Goal: Task Accomplishment & Management: Manage account settings

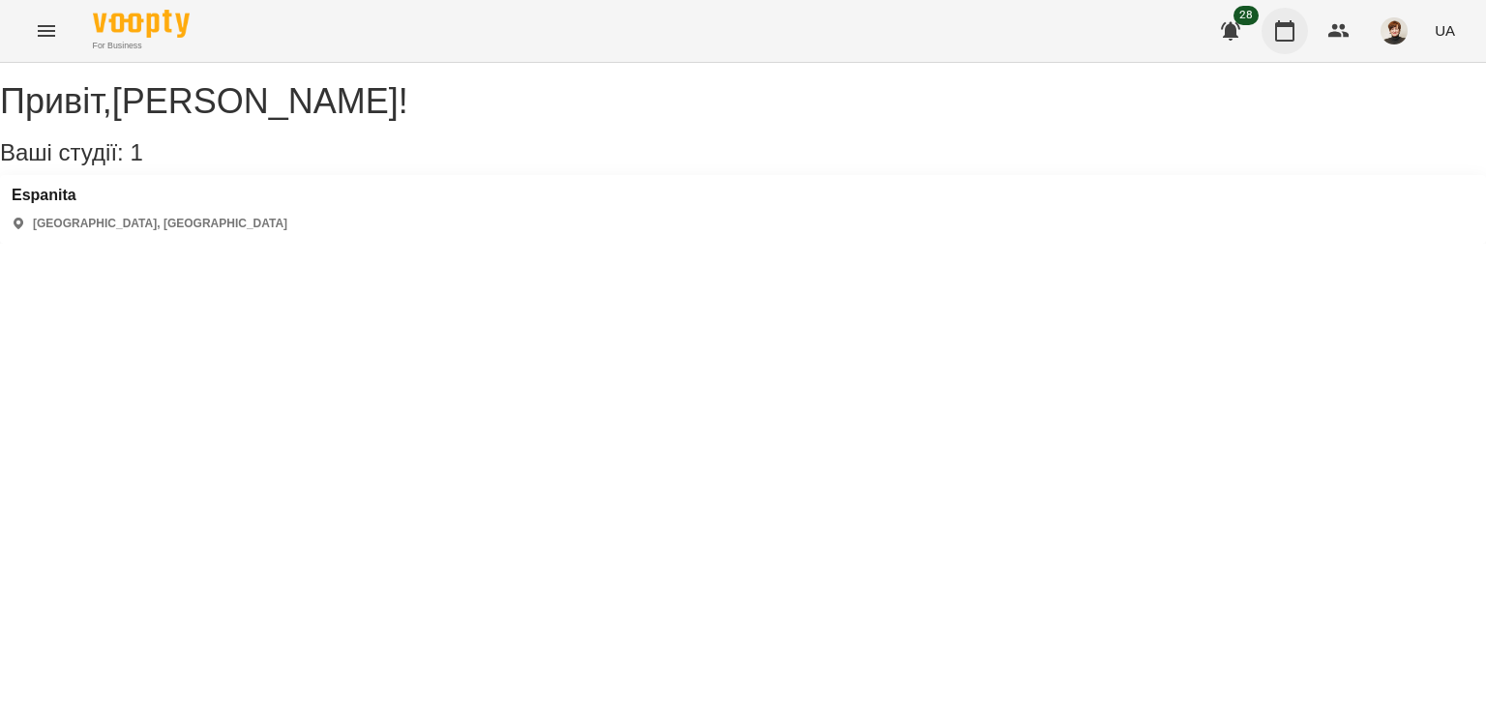
click at [1286, 24] on icon "button" at bounding box center [1284, 30] width 19 height 21
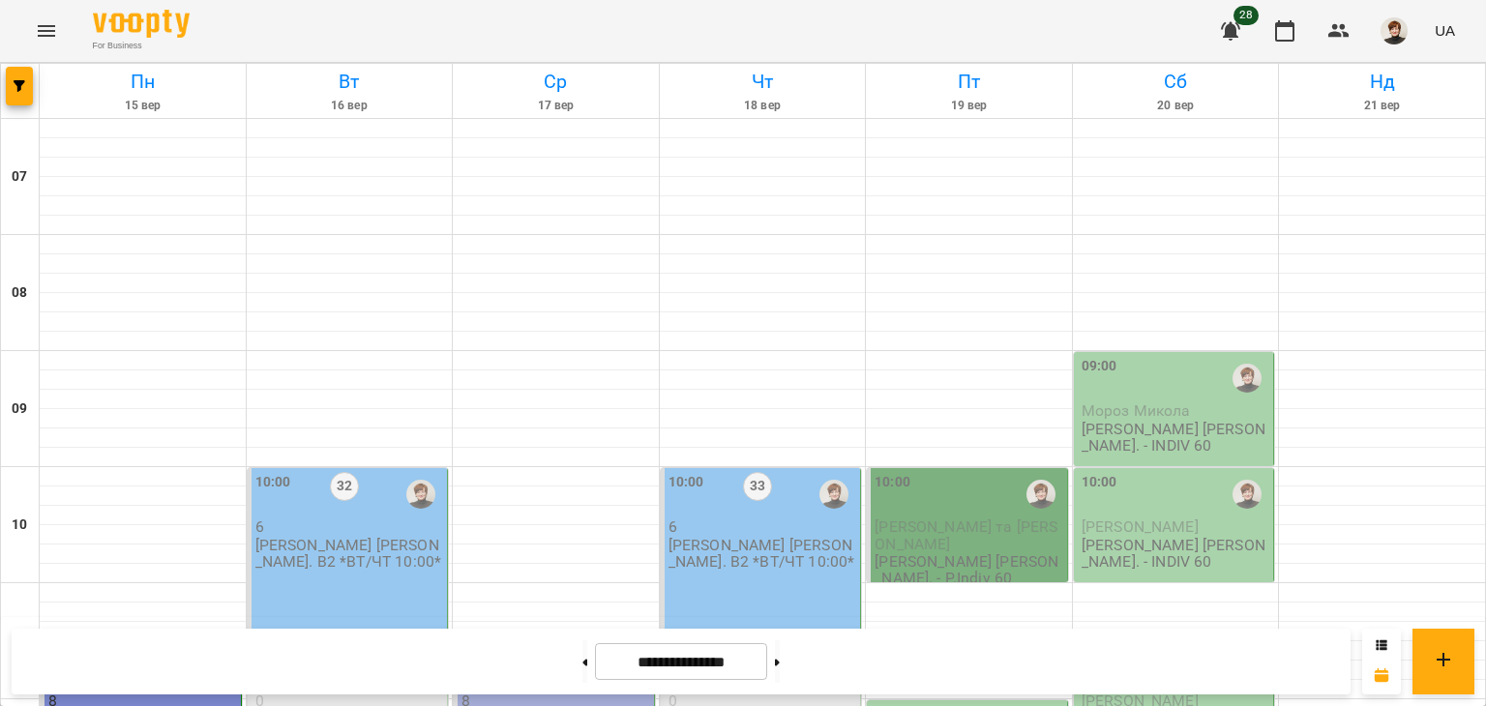
scroll to position [233, 0]
click at [339, 472] on div "10:00 32" at bounding box center [349, 495] width 189 height 46
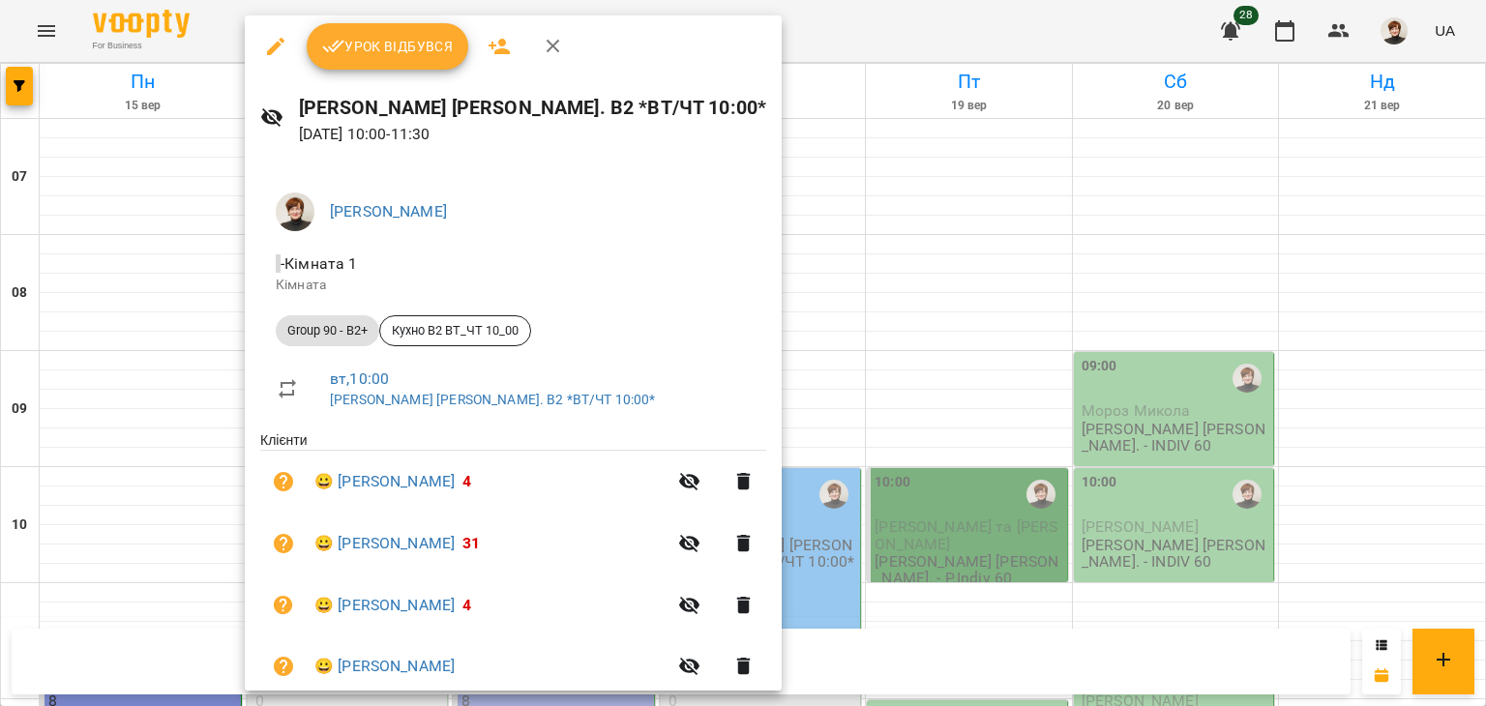
click at [382, 59] on button "Урок відбувся" at bounding box center [388, 46] width 163 height 46
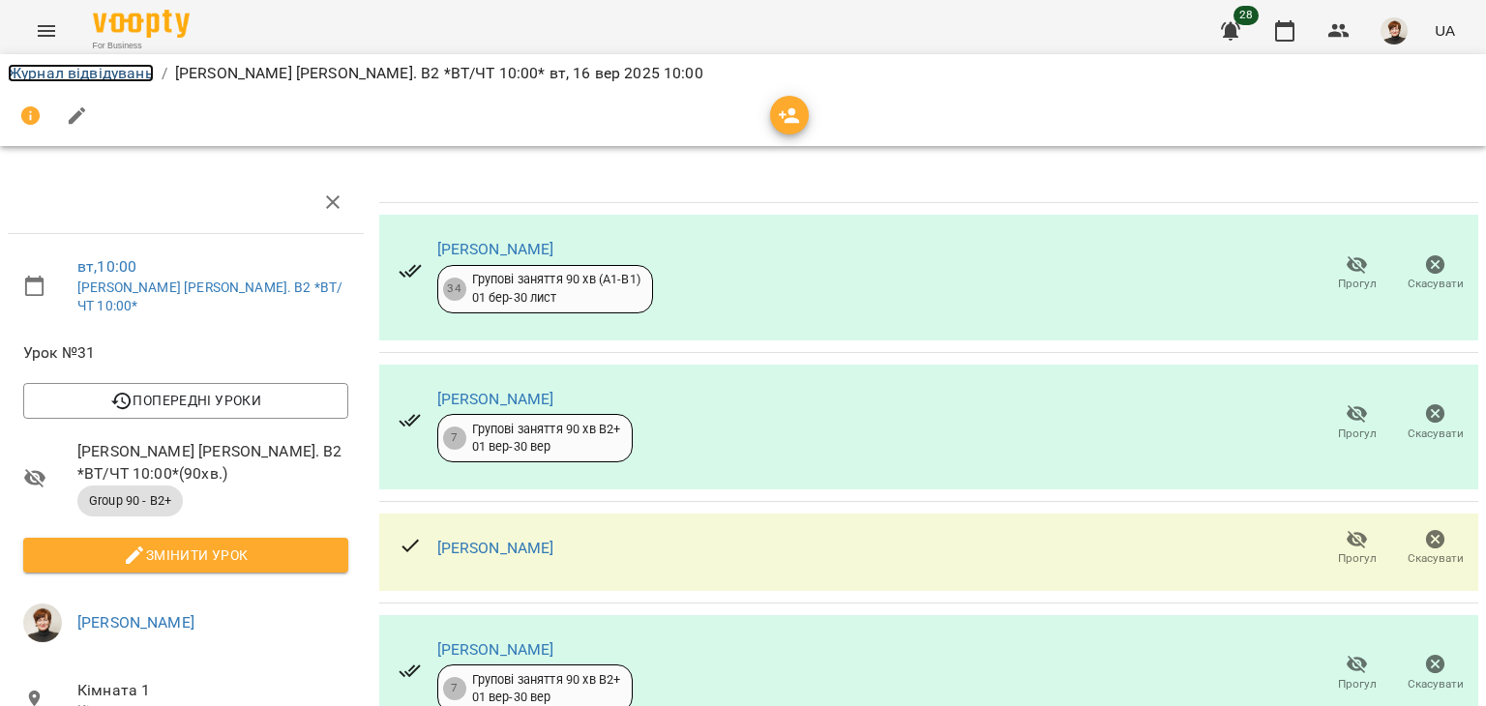
click at [37, 66] on link "Журнал відвідувань" at bounding box center [81, 73] width 146 height 18
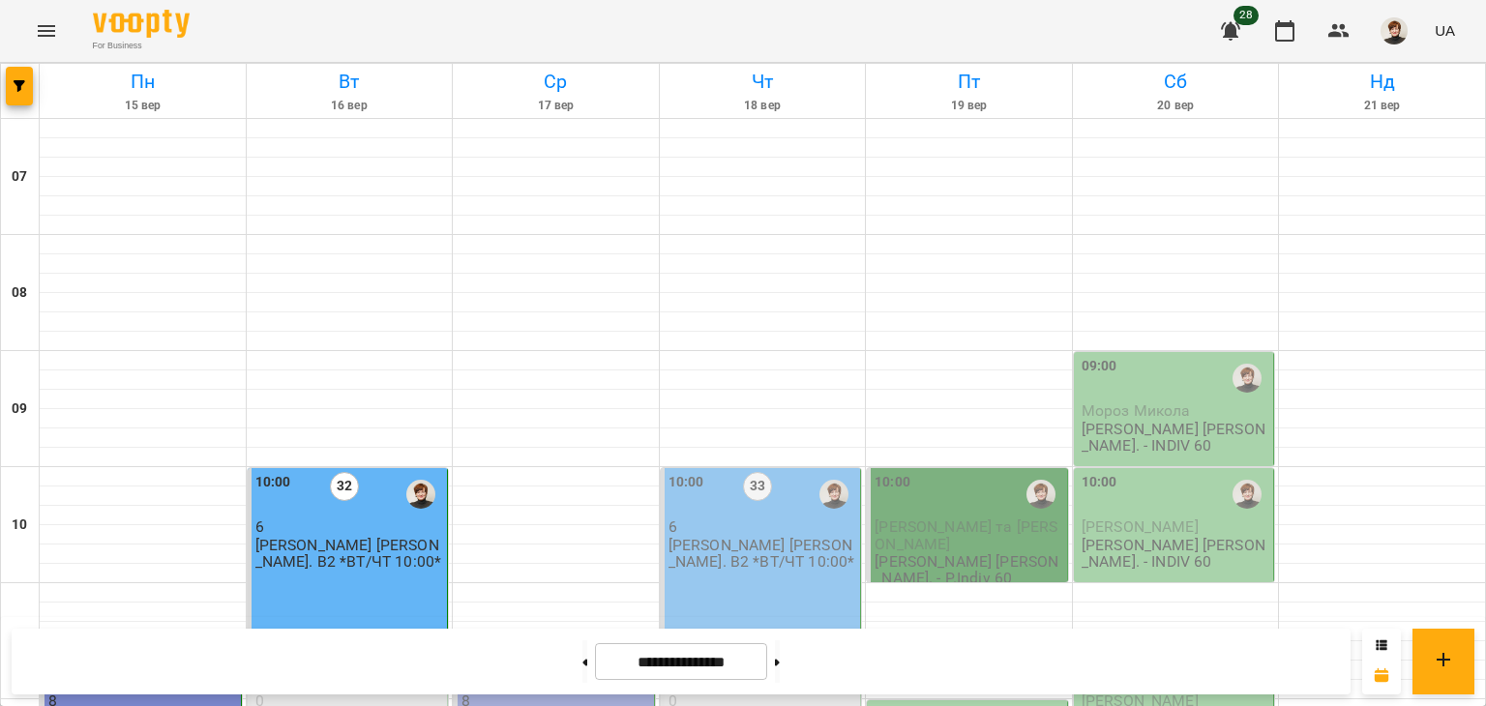
scroll to position [433, 0]
click at [338, 468] on div "10:00 32 6 [PERSON_NAME] І. В2 *ВТ/ЧТ 10:00*" at bounding box center [348, 554] width 201 height 172
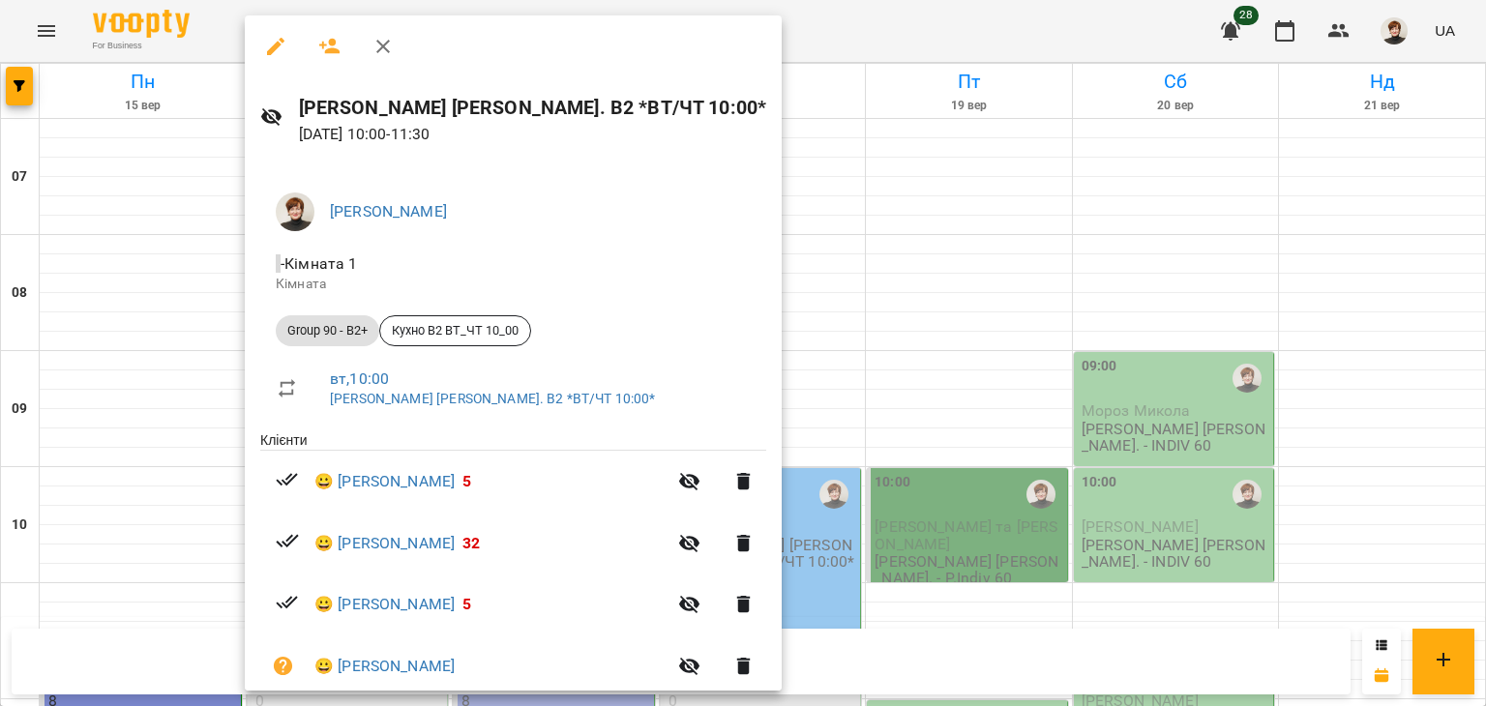
click at [272, 45] on icon "button" at bounding box center [275, 46] width 23 height 23
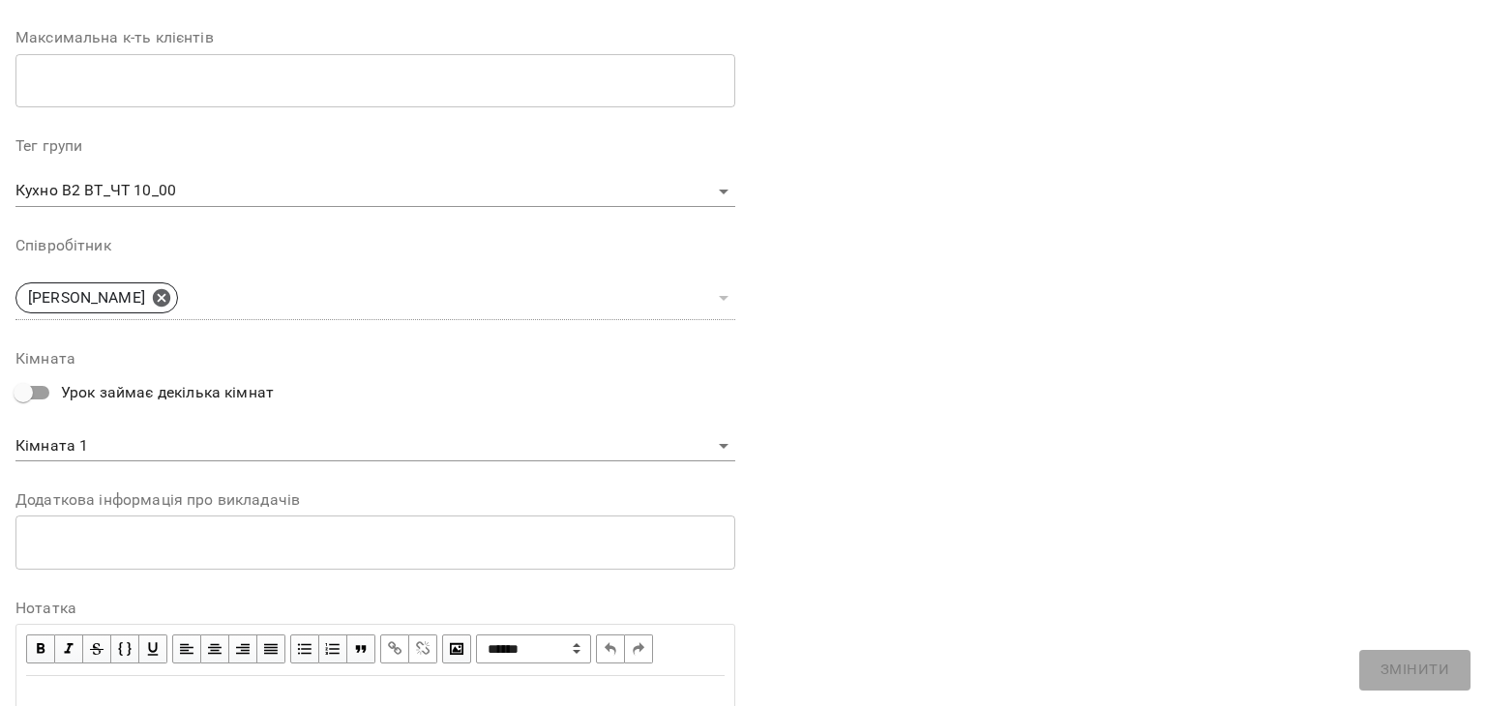
scroll to position [581, 0]
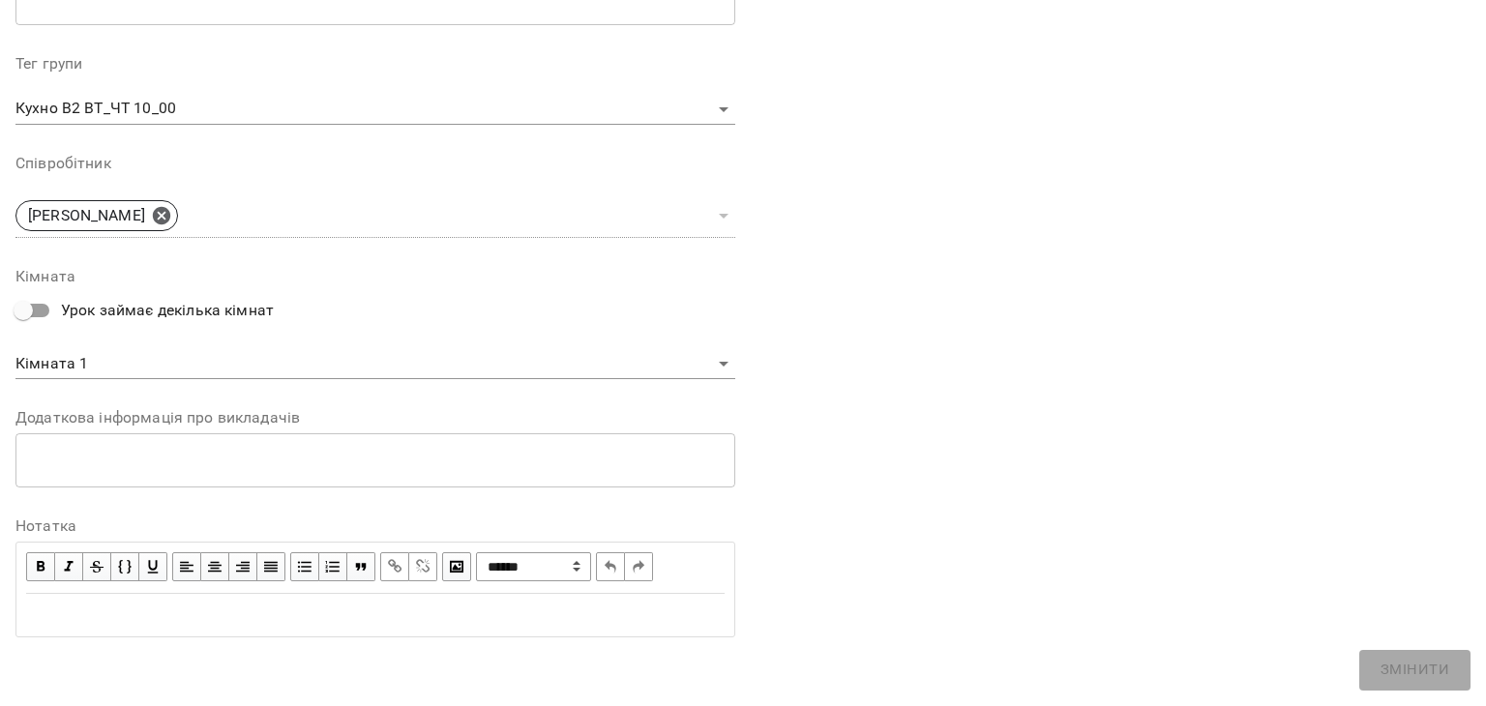
click at [31, 448] on div "* ​" at bounding box center [375, 461] width 720 height 54
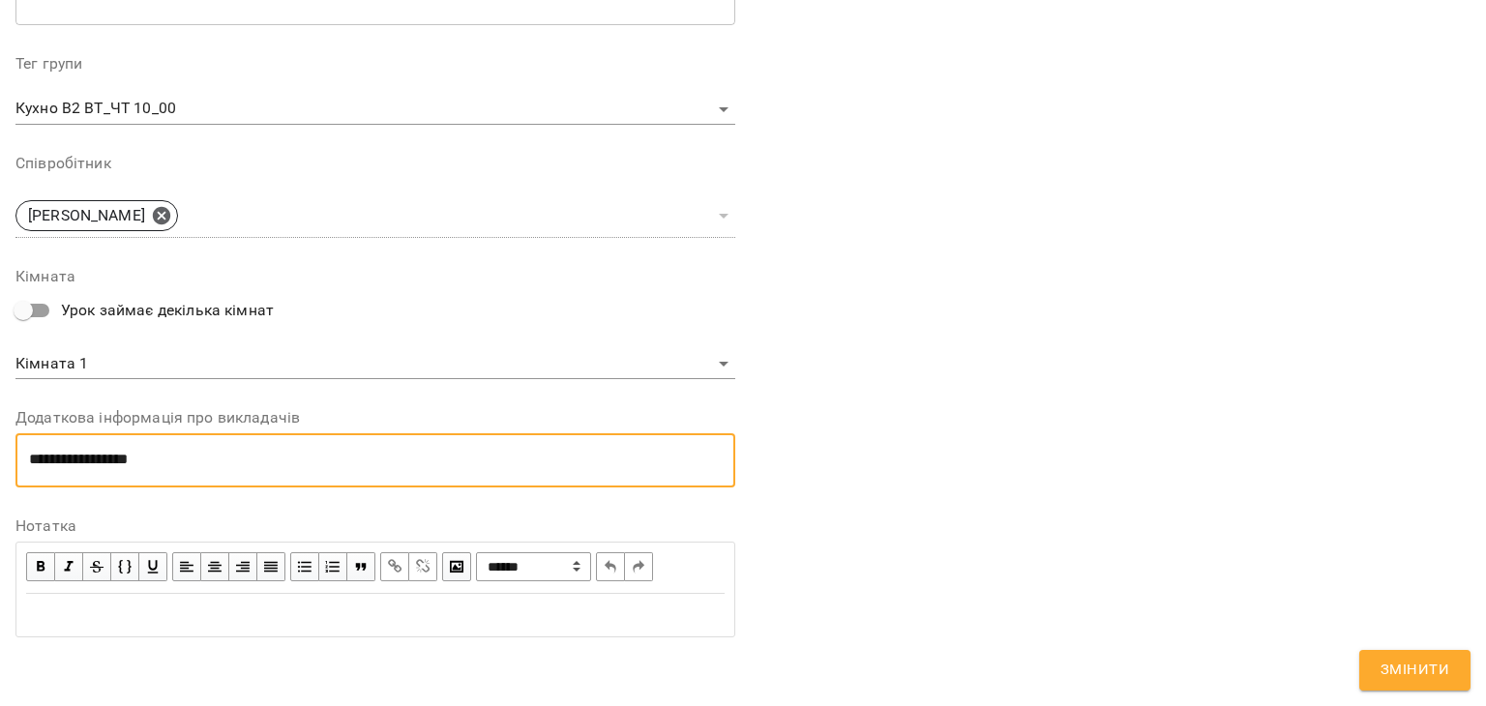
scroll to position [0, 0]
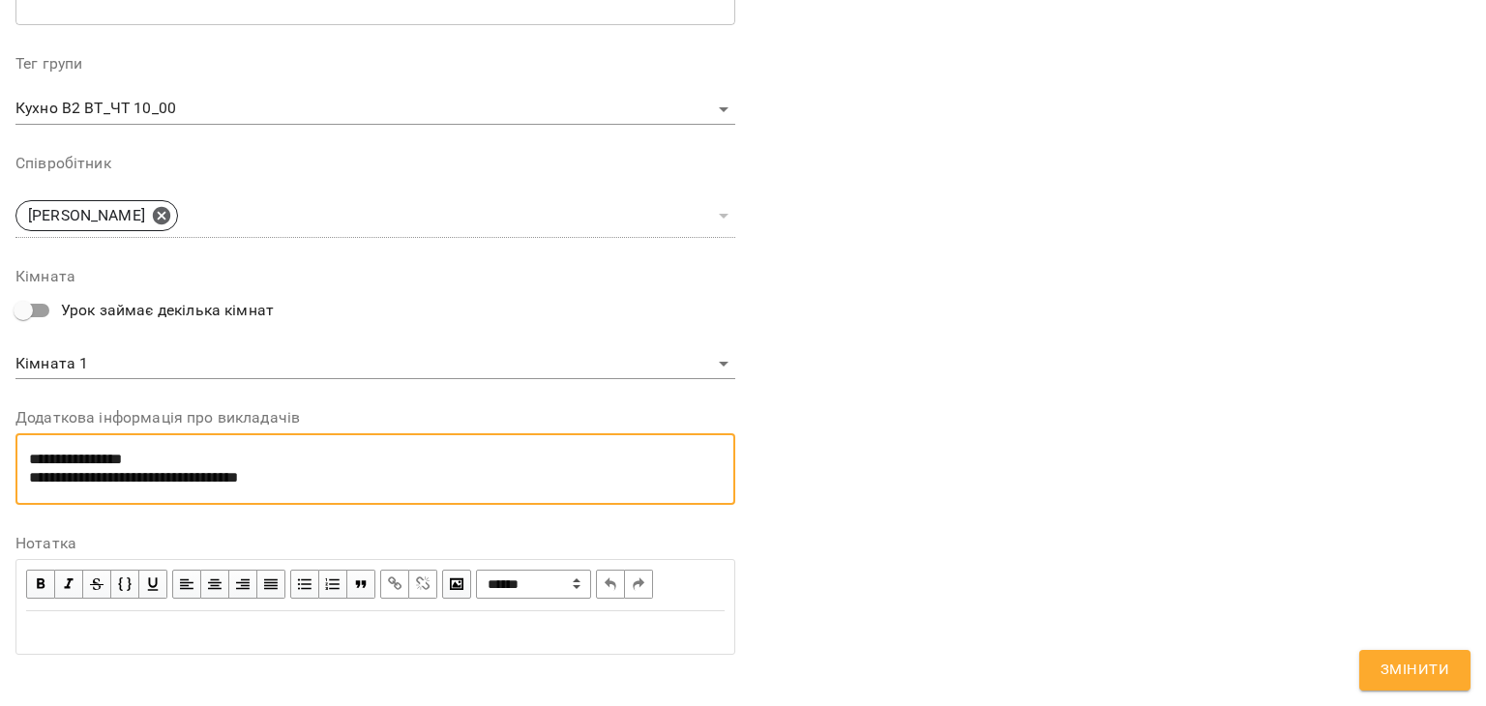
click at [133, 474] on textarea "**********" at bounding box center [371, 469] width 685 height 36
click at [209, 462] on textarea "**********" at bounding box center [371, 469] width 685 height 36
click at [232, 504] on div "**********" at bounding box center [375, 470] width 720 height 72
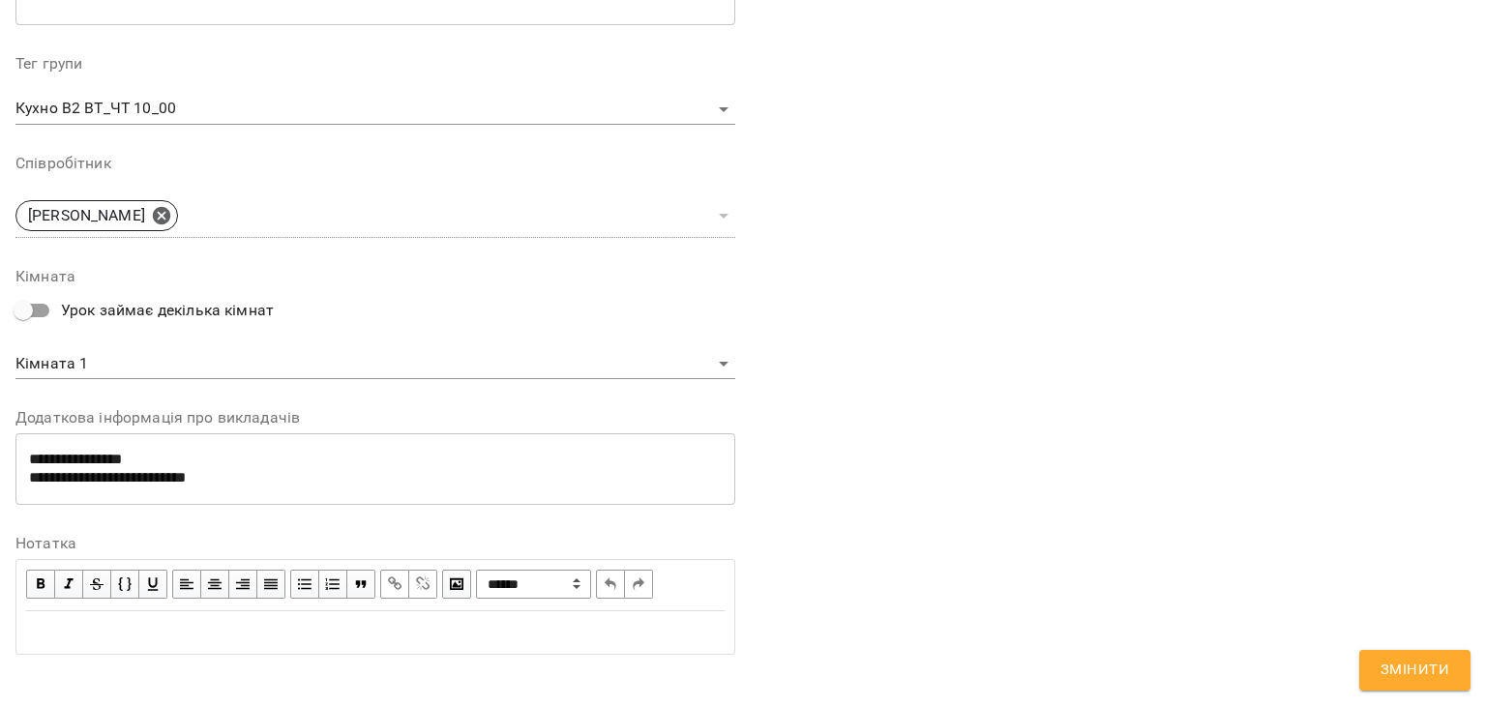
click at [224, 477] on textarea "**********" at bounding box center [371, 469] width 685 height 36
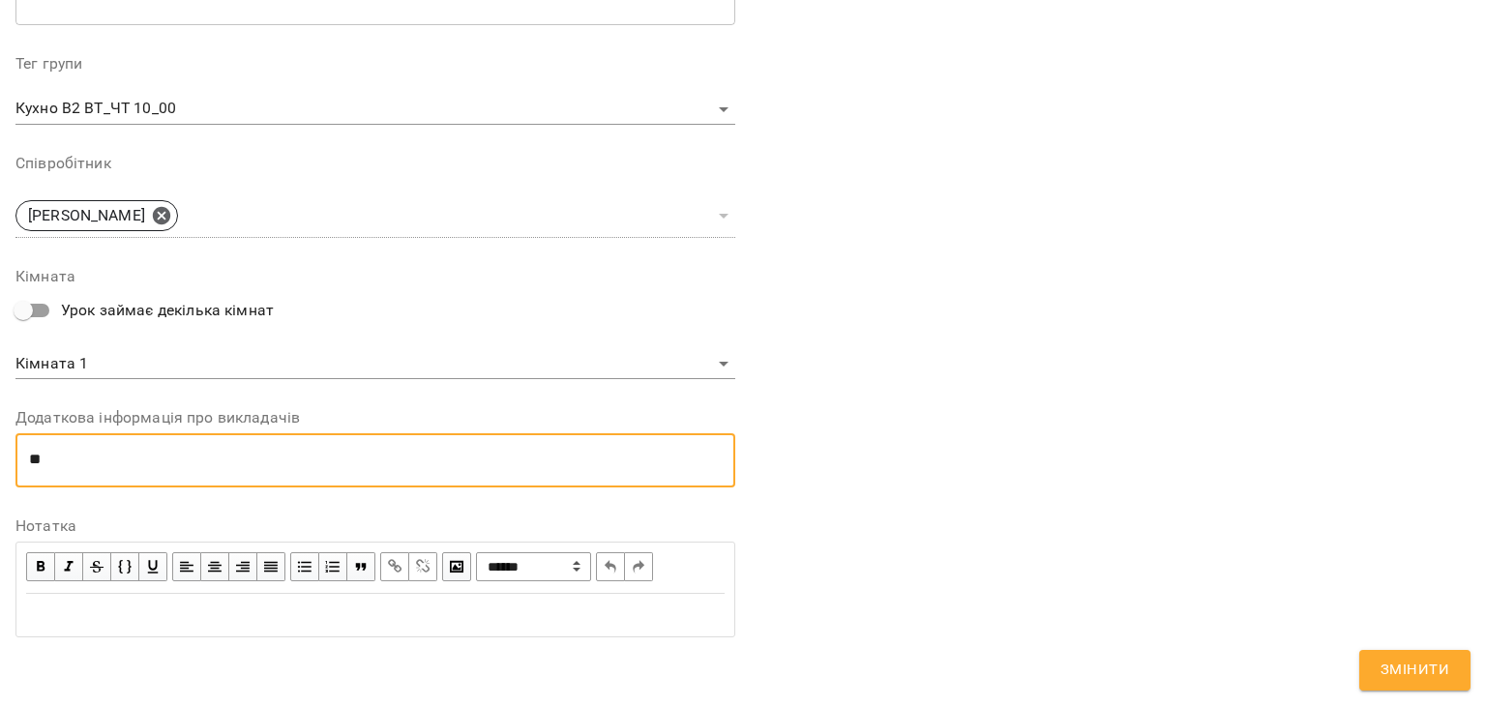
type textarea "*"
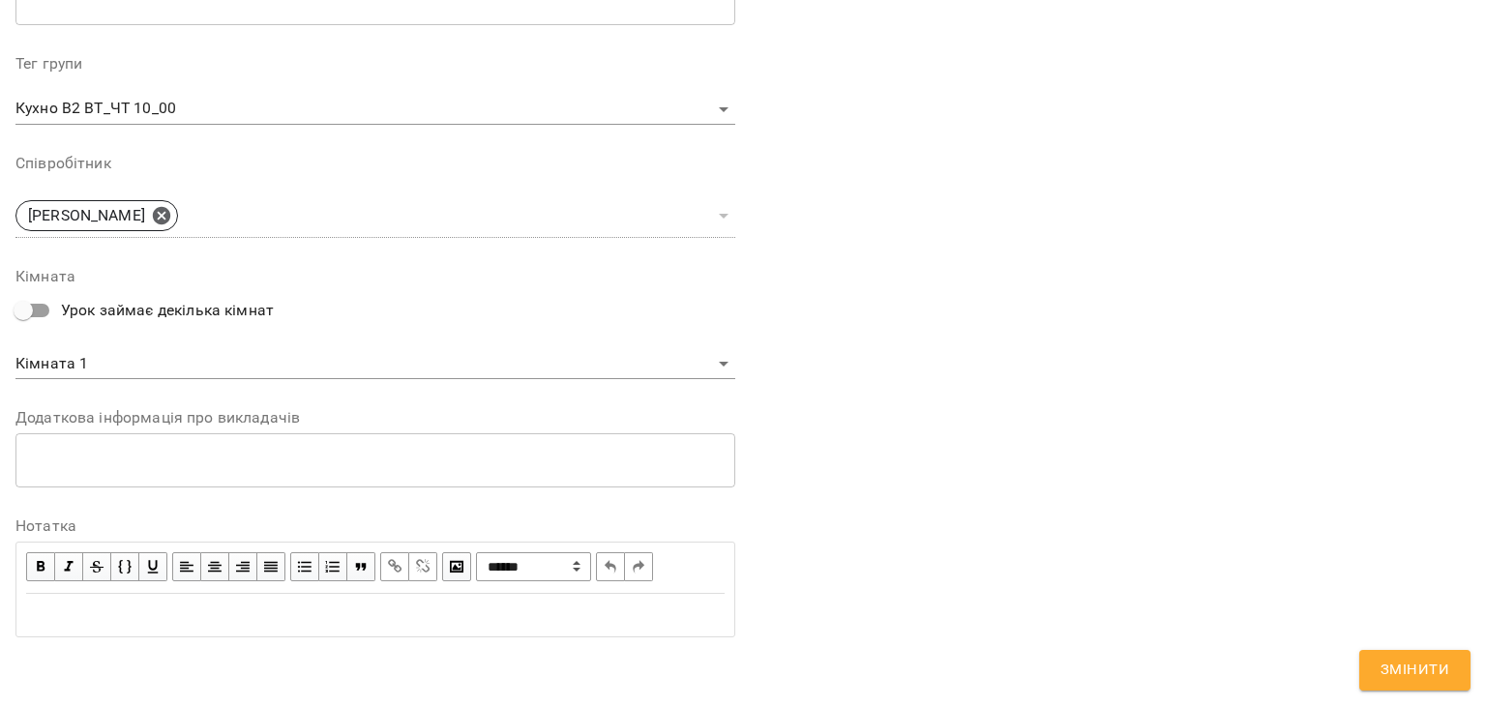
click at [27, 613] on div "Edit text" at bounding box center [375, 615] width 699 height 23
click at [1417, 658] on span "Змінити" at bounding box center [1415, 670] width 69 height 25
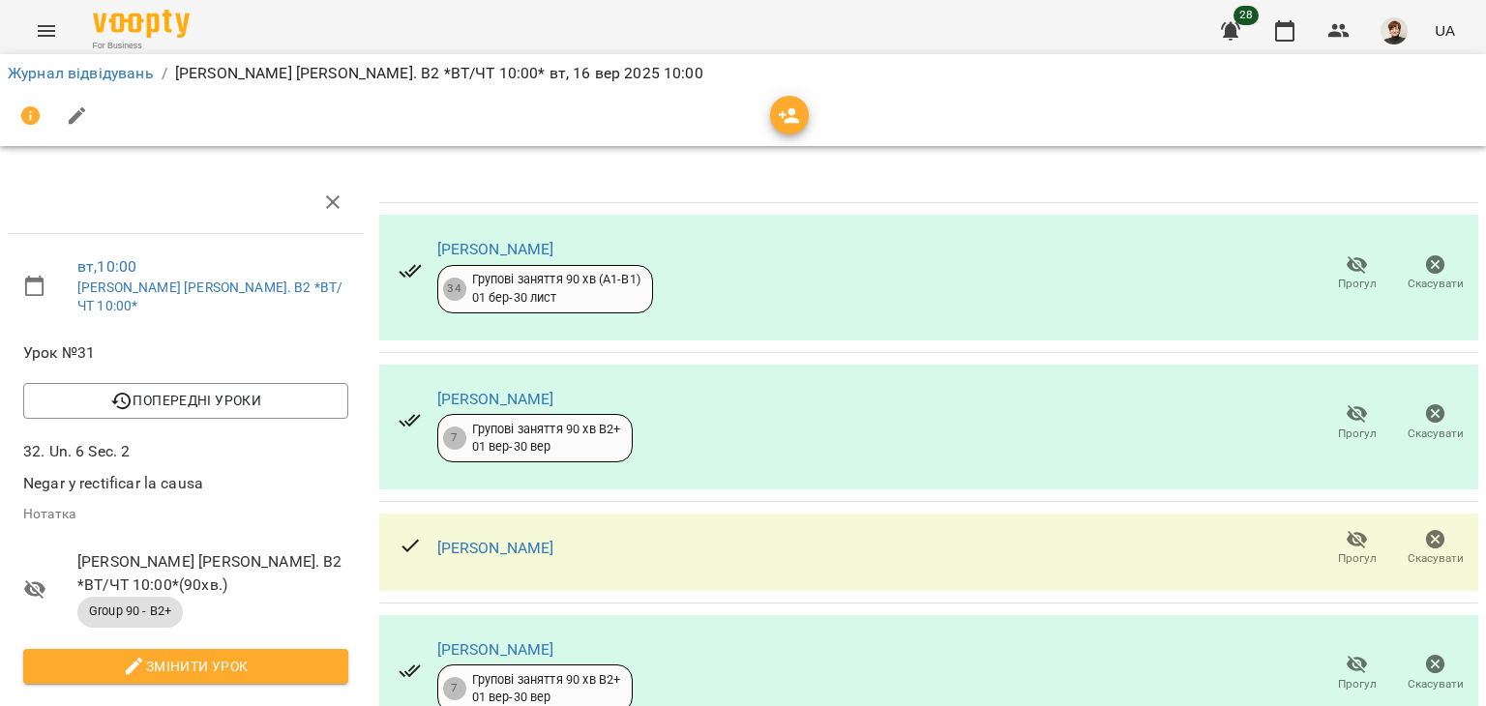
click at [1346, 260] on icon "button" at bounding box center [1357, 265] width 23 height 23
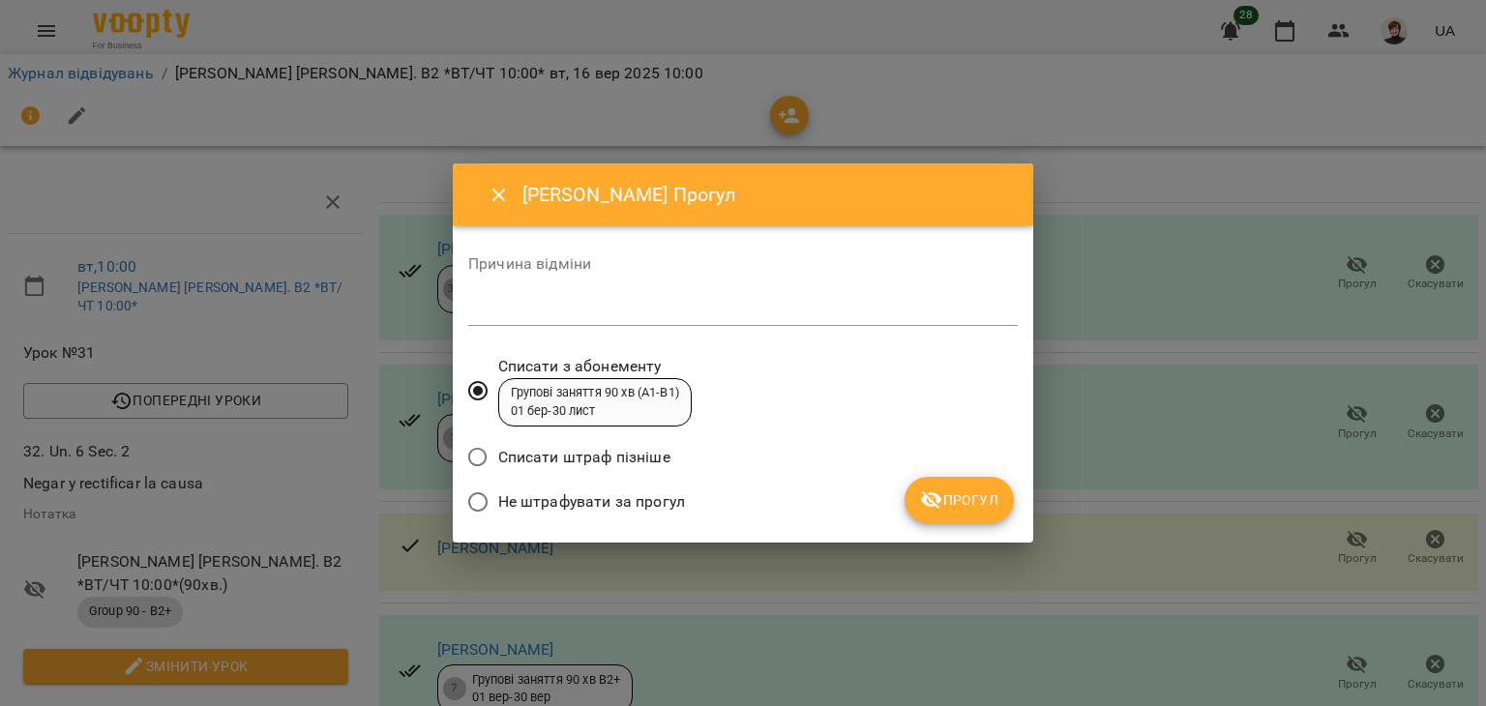
click at [964, 495] on span "Прогул" at bounding box center [959, 500] width 78 height 23
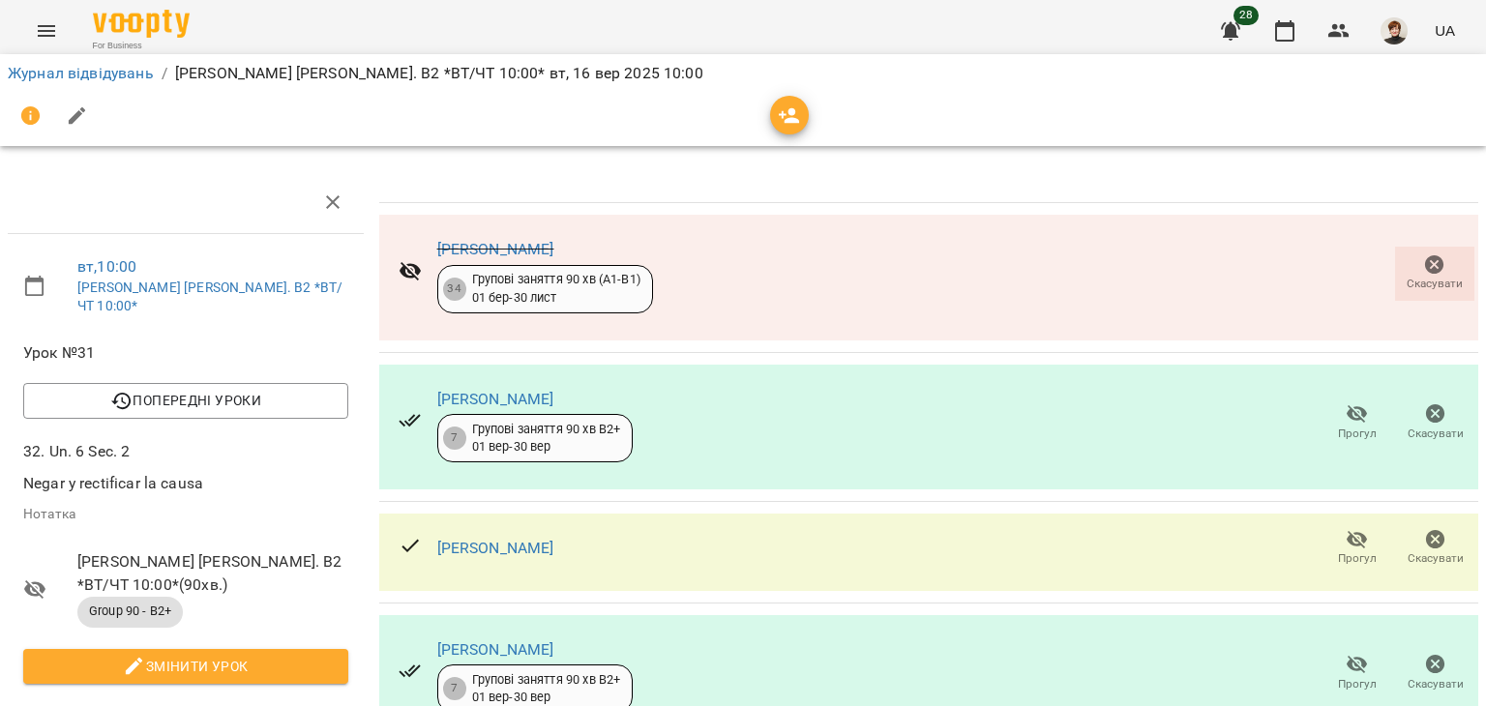
click at [1347, 415] on icon "button" at bounding box center [1357, 414] width 21 height 18
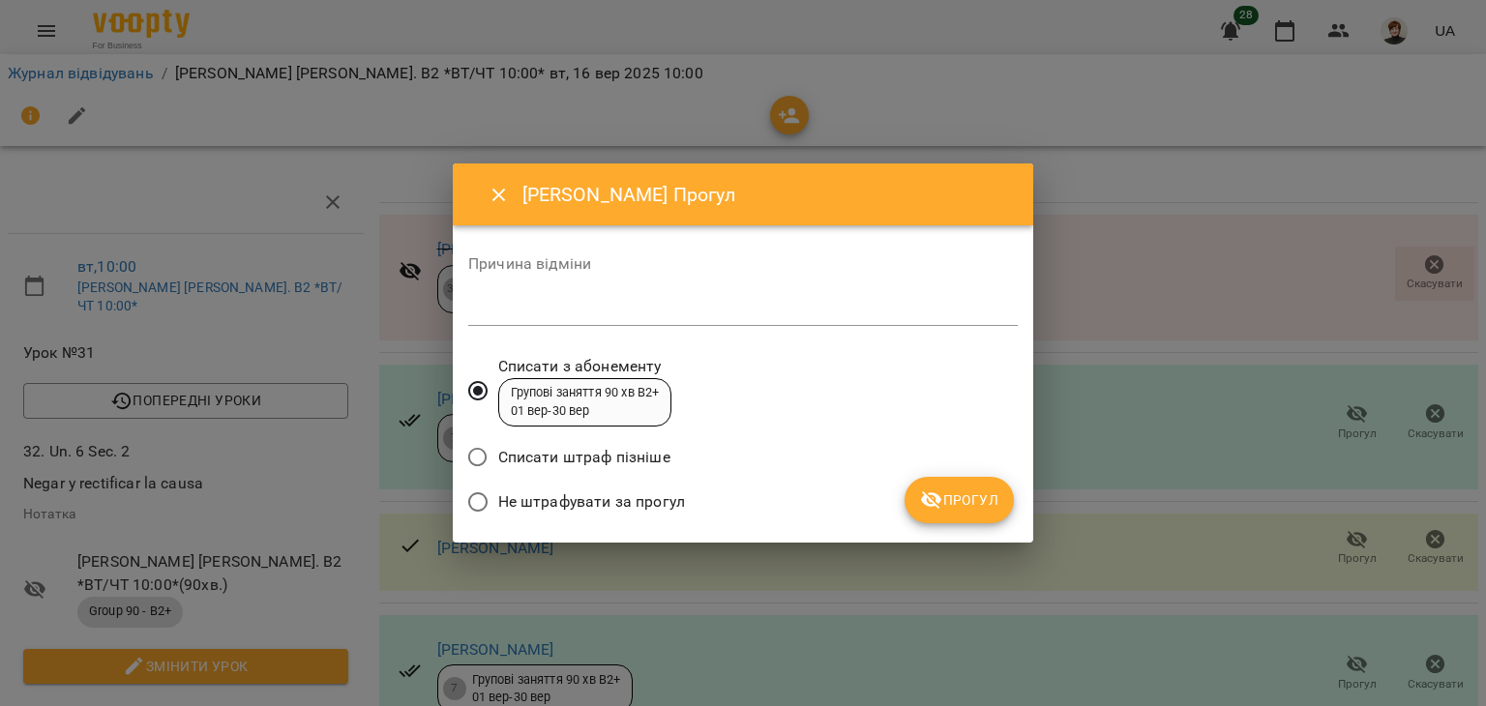
click at [967, 508] on span "Прогул" at bounding box center [959, 500] width 78 height 23
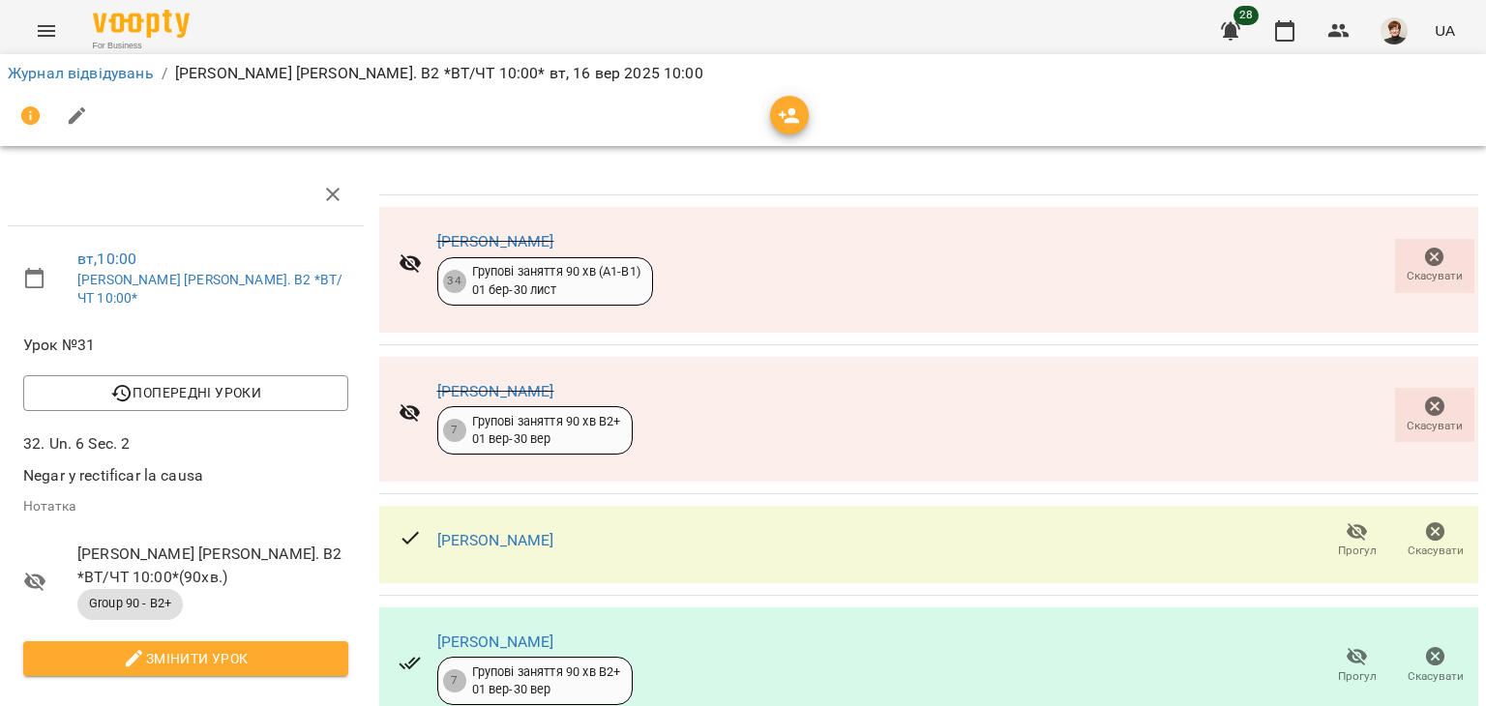
scroll to position [375, 0]
click at [1351, 648] on icon "button" at bounding box center [1357, 657] width 21 height 18
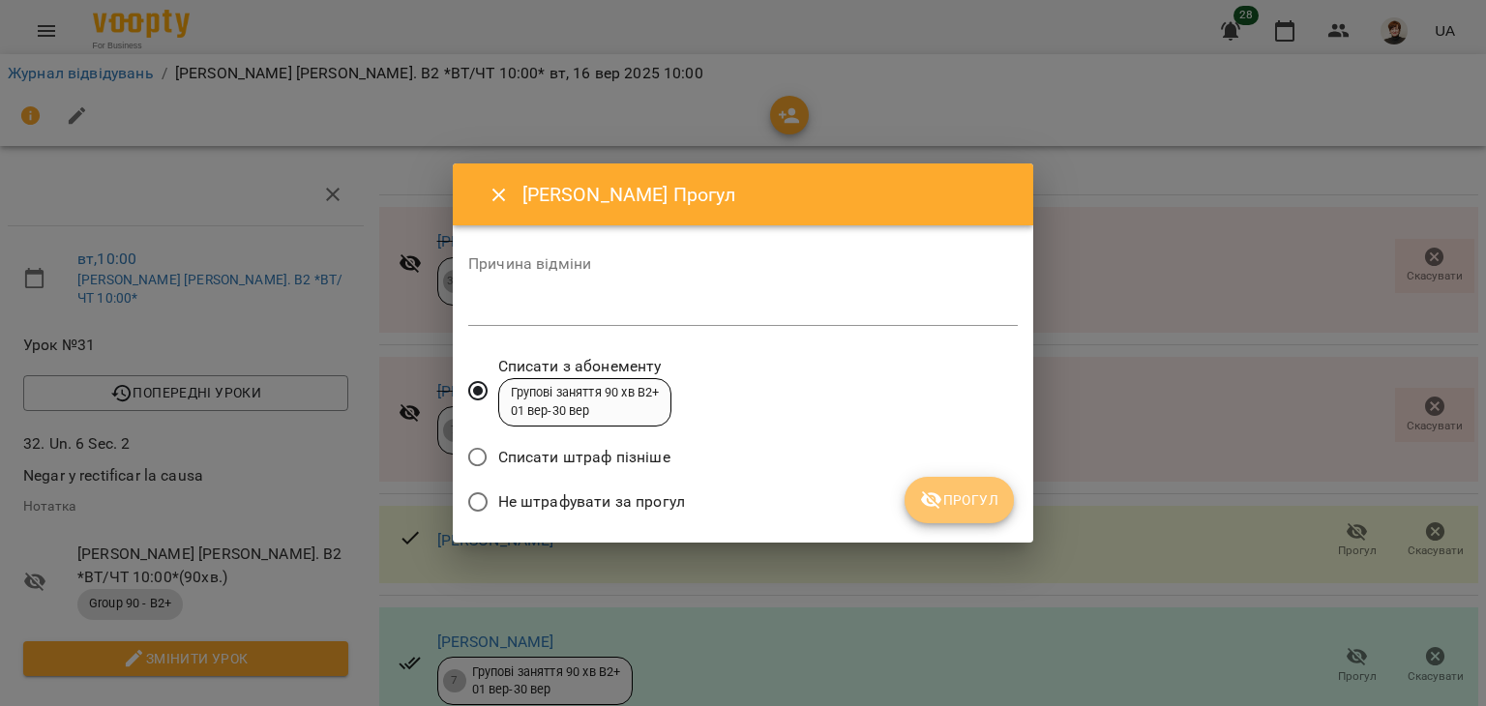
click at [965, 493] on span "Прогул" at bounding box center [959, 500] width 78 height 23
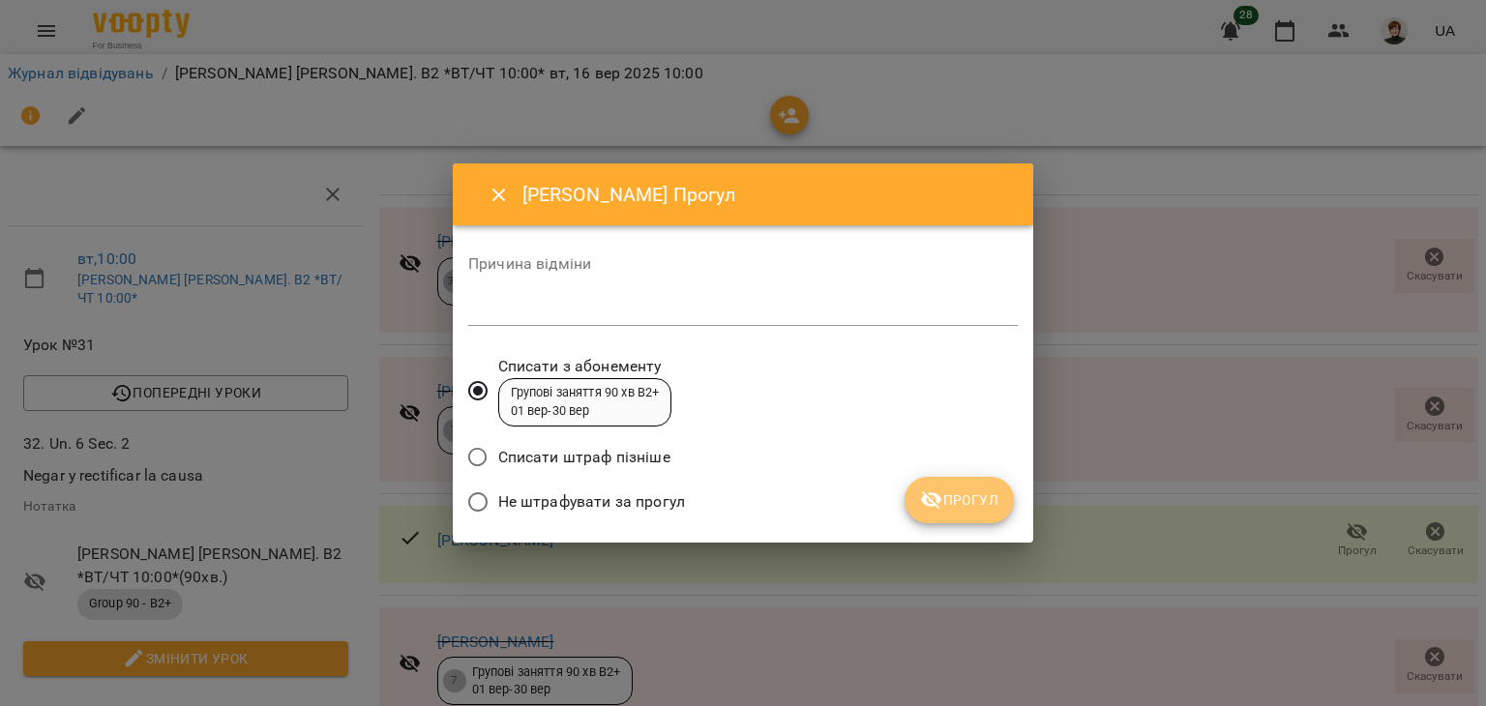
click at [966, 503] on span "Прогул" at bounding box center [959, 500] width 78 height 23
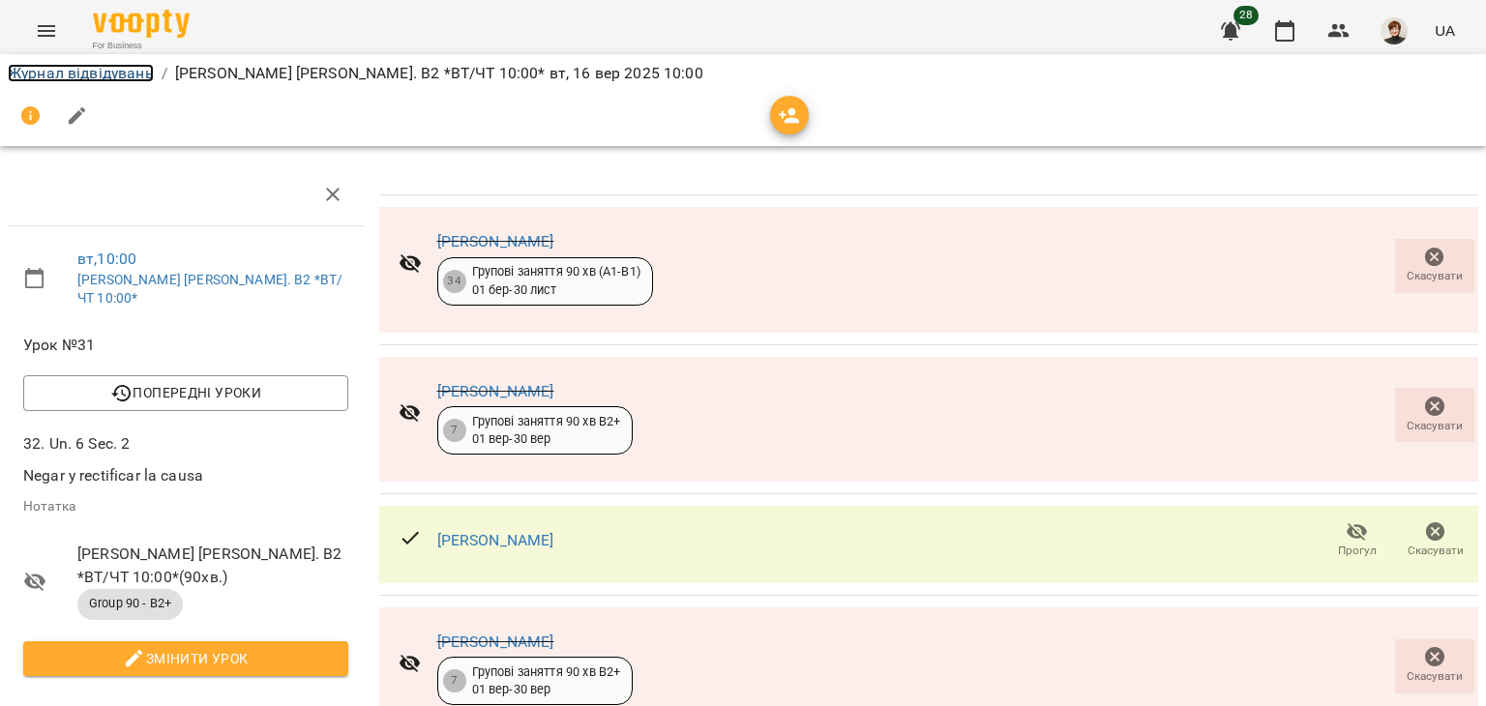
click at [50, 71] on link "Журнал відвідувань" at bounding box center [81, 73] width 146 height 18
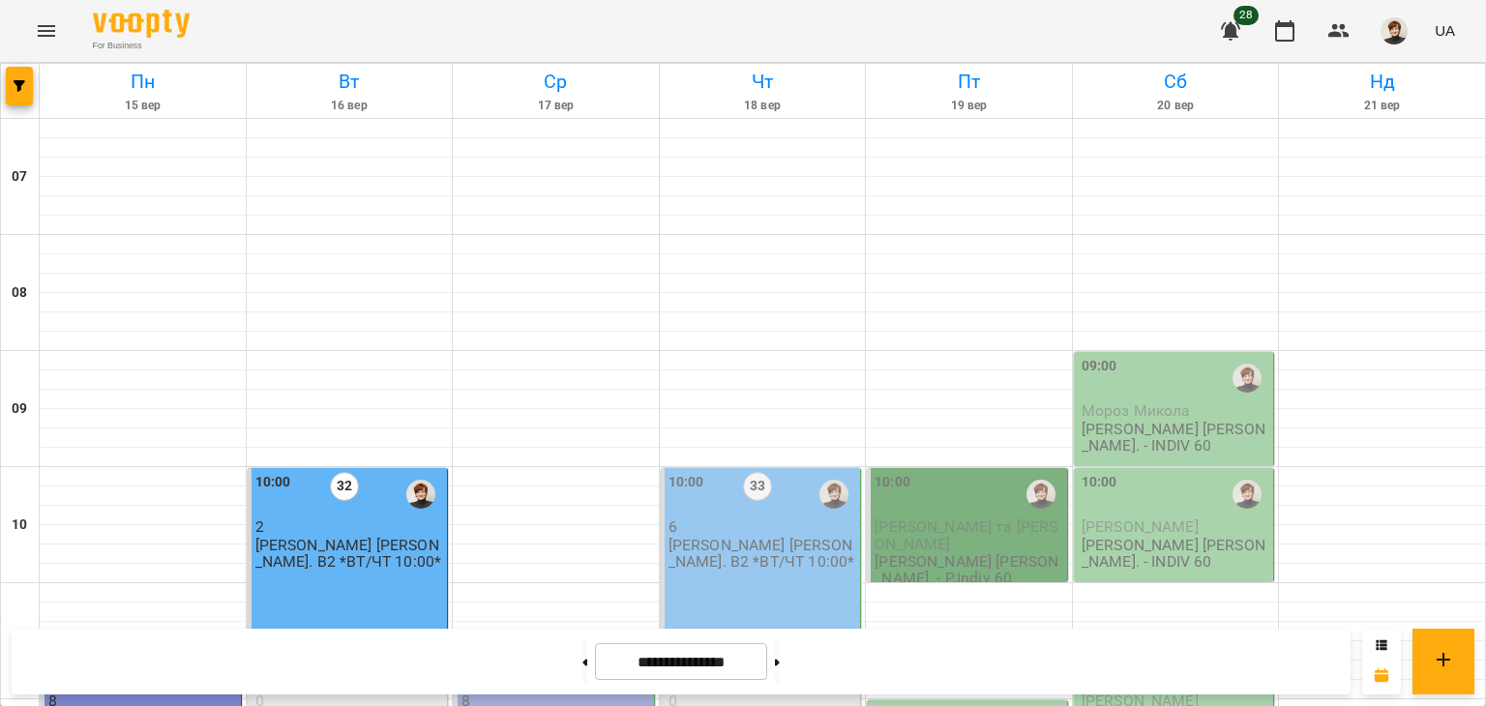
scroll to position [1358, 0]
click at [12, 89] on span "button" at bounding box center [19, 86] width 27 height 12
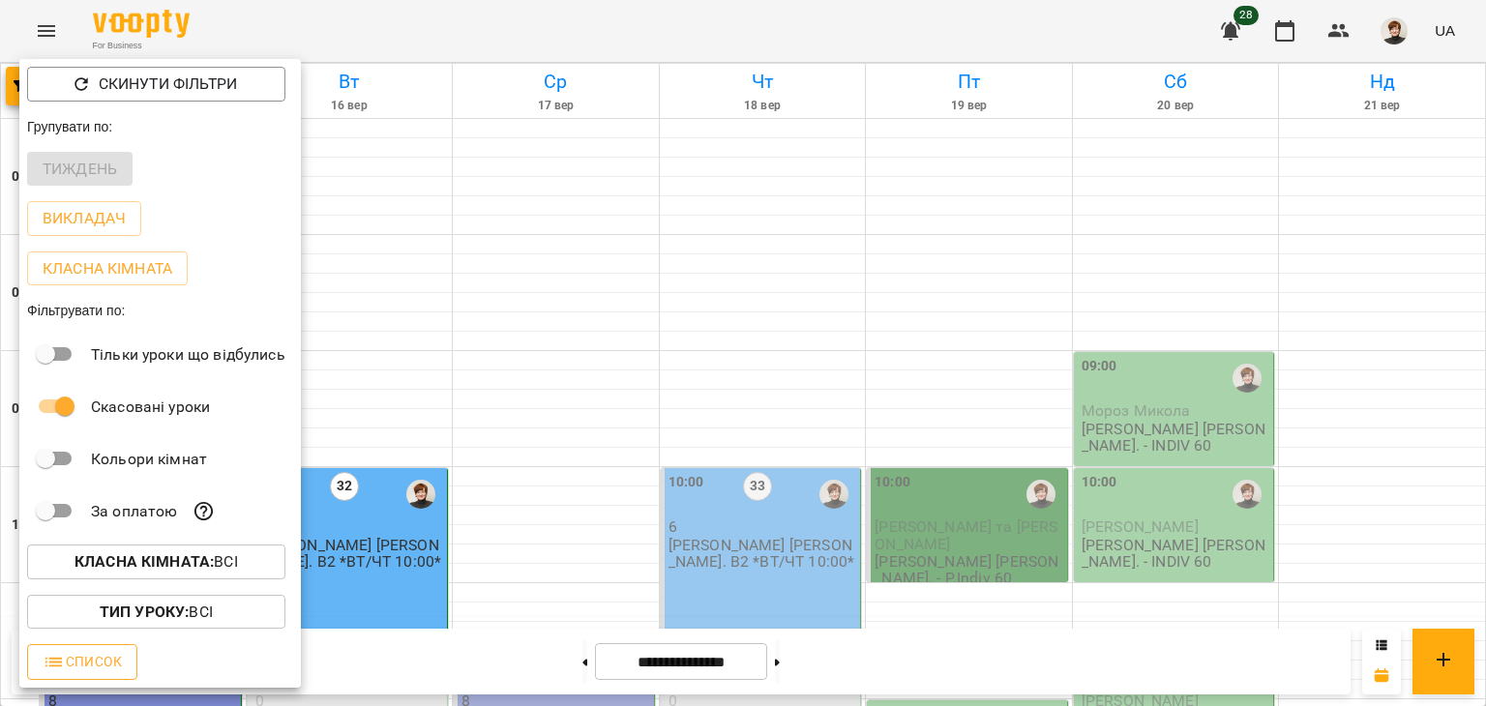
click at [92, 658] on span "Список" at bounding box center [82, 661] width 79 height 23
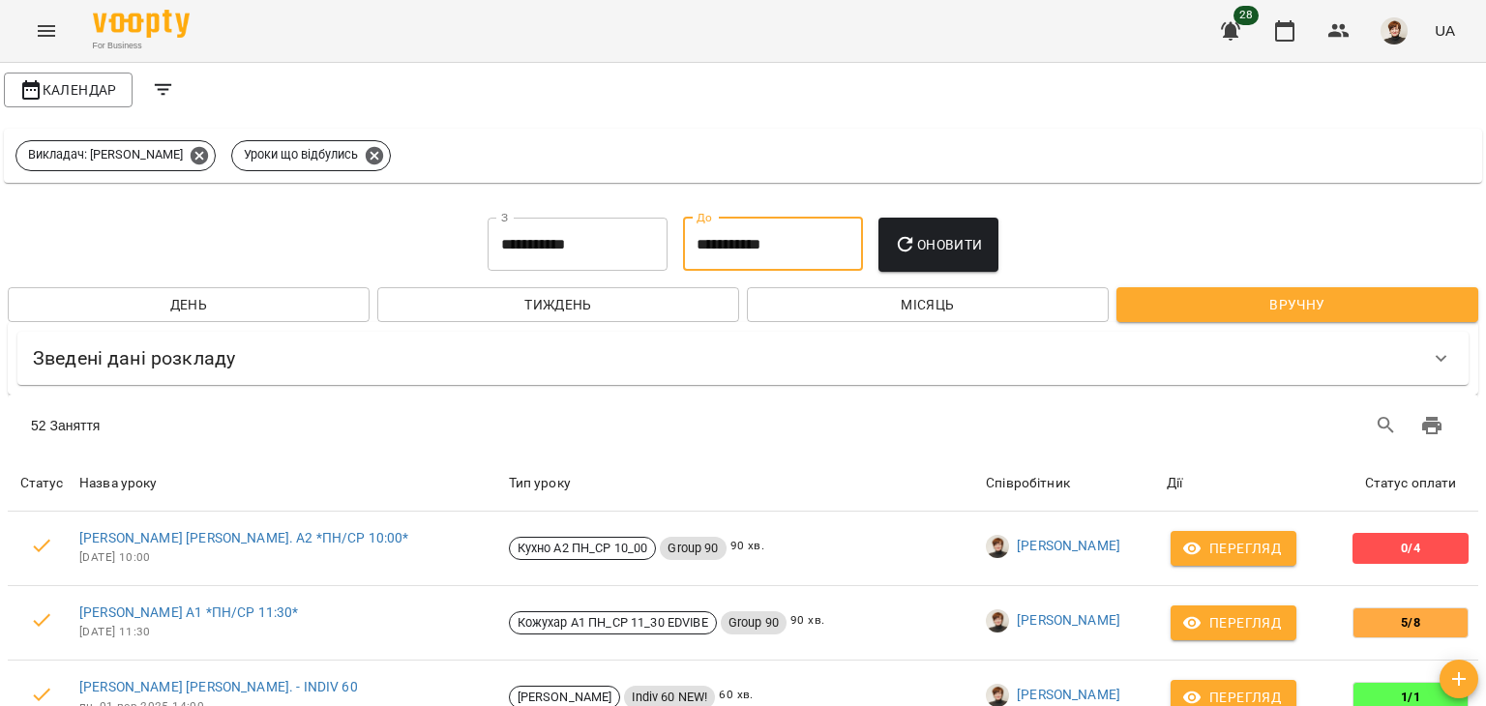
click at [790, 236] on input "**********" at bounding box center [773, 245] width 180 height 54
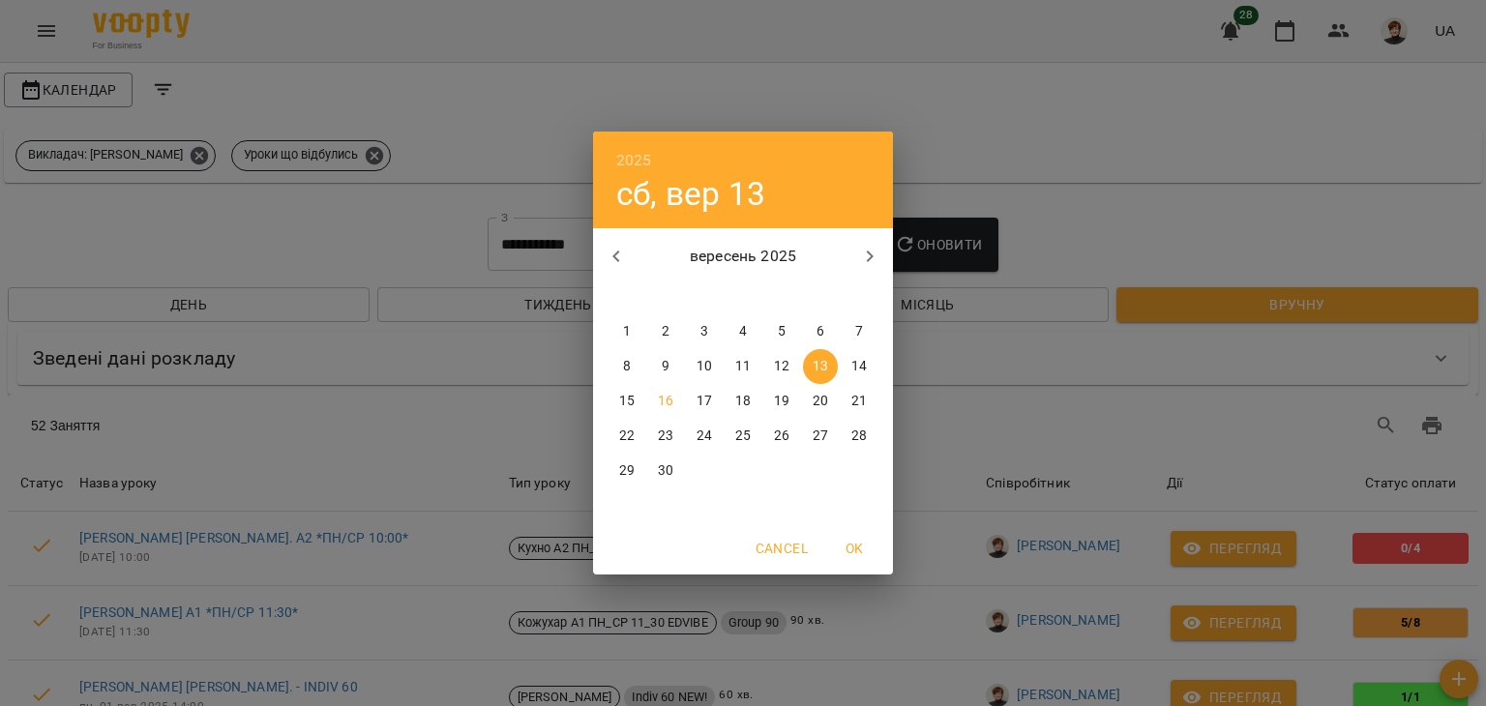
click at [635, 399] on span "15" at bounding box center [627, 401] width 35 height 19
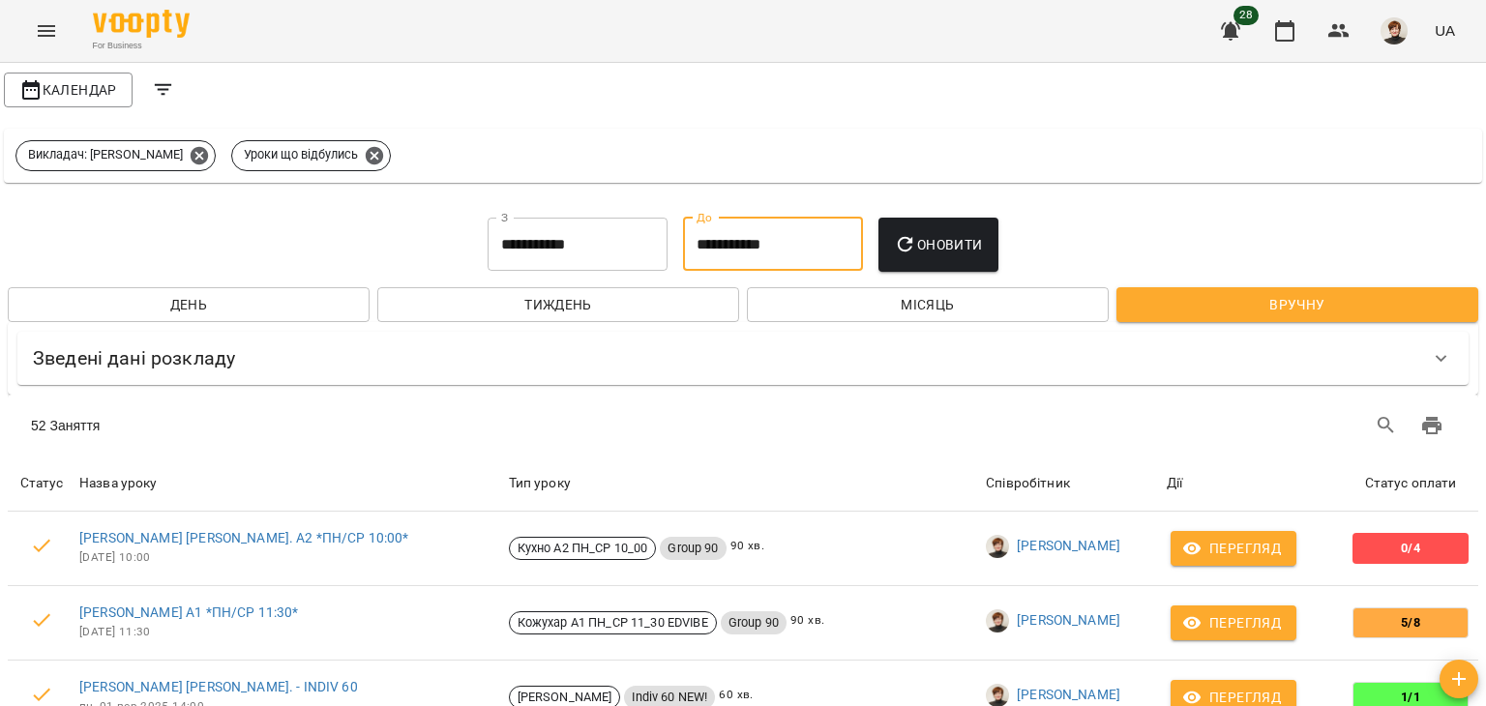
type input "**********"
click at [942, 254] on span "Оновити" at bounding box center [938, 244] width 88 height 23
click at [1431, 354] on icon at bounding box center [1441, 358] width 23 height 23
